Goal: Browse casually: Explore the website without a specific task or goal

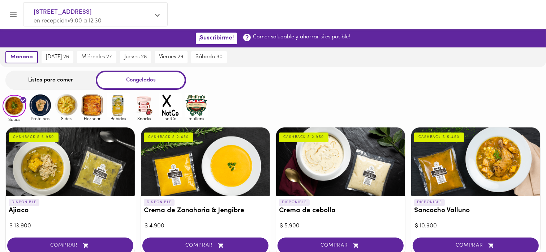
click at [38, 103] on img at bounding box center [40, 104] width 23 height 23
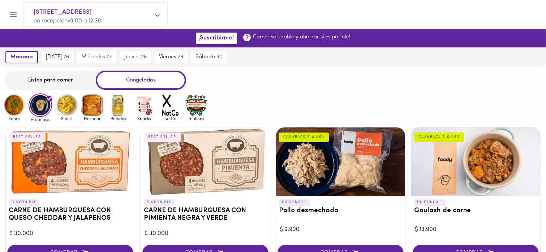
click at [67, 108] on img at bounding box center [66, 104] width 23 height 23
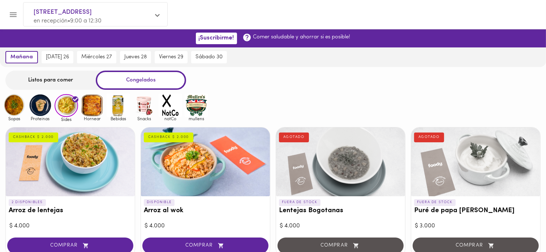
click at [88, 110] on img at bounding box center [92, 104] width 23 height 23
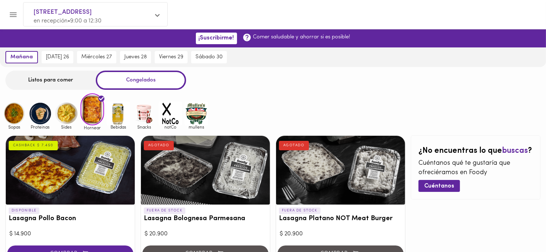
click at [304, 77] on div "Listos para comer Congelados" at bounding box center [273, 79] width 546 height 19
click at [143, 123] on img at bounding box center [144, 113] width 23 height 23
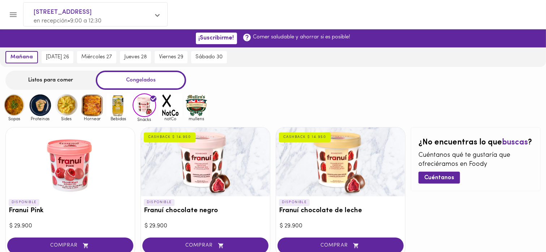
click at [171, 112] on img at bounding box center [170, 104] width 23 height 23
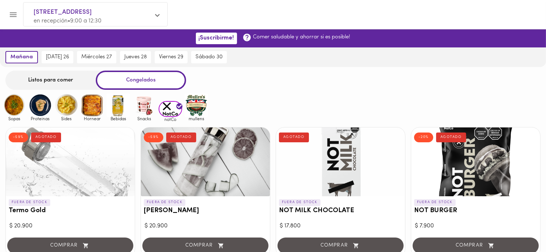
click at [172, 113] on img at bounding box center [170, 109] width 23 height 16
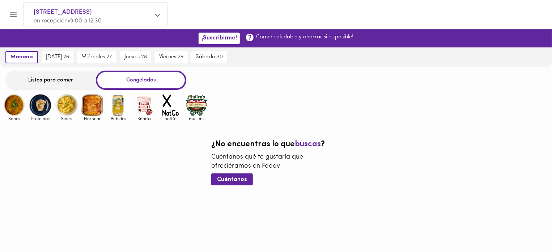
click at [194, 110] on img at bounding box center [196, 104] width 23 height 23
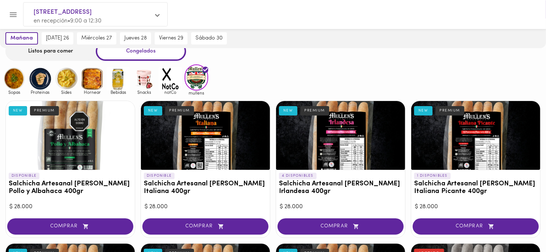
scroll to position [72, 0]
